Goal: Task Accomplishment & Management: Complete application form

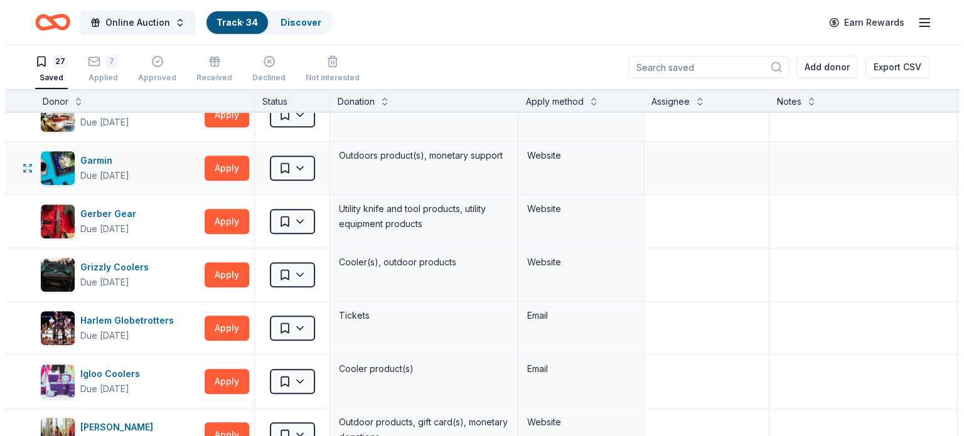
scroll to position [648, 0]
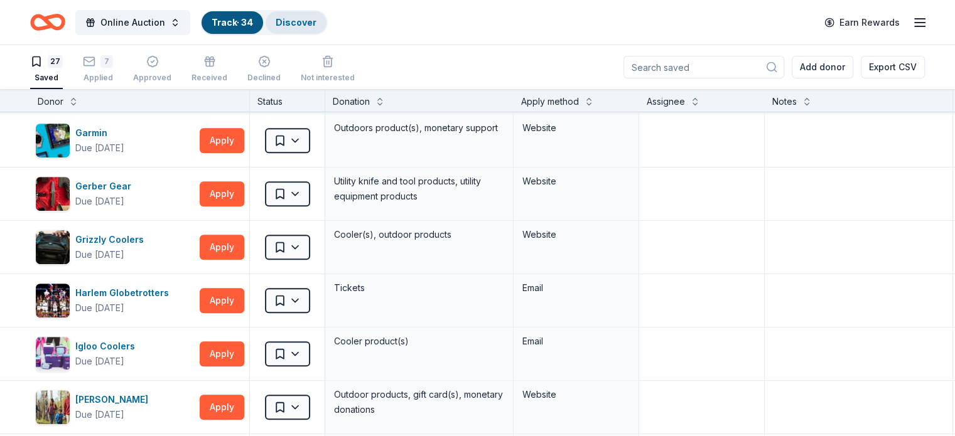
click at [315, 24] on link "Discover" at bounding box center [296, 22] width 41 height 11
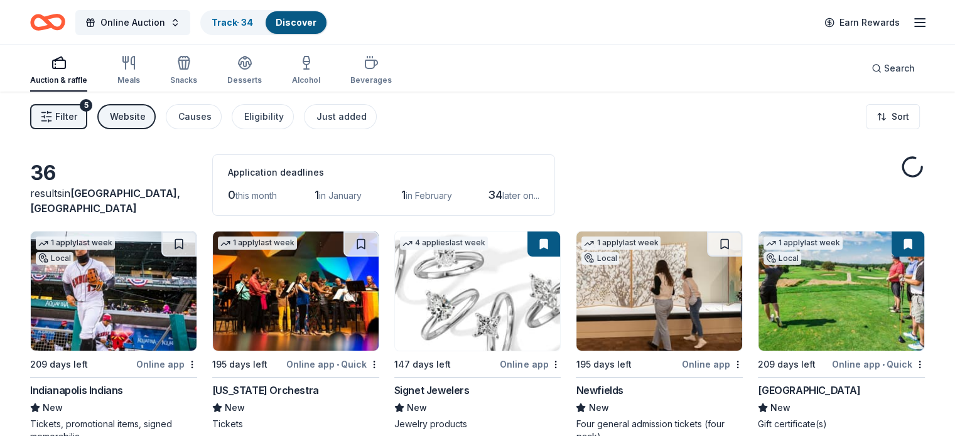
click at [86, 125] on button "Filter 5" at bounding box center [58, 116] width 57 height 25
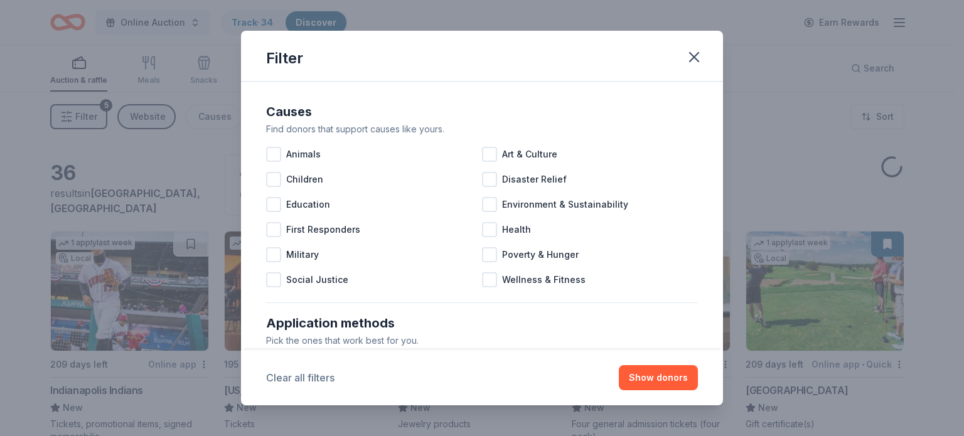
click at [318, 373] on button "Clear all filters" at bounding box center [300, 377] width 68 height 15
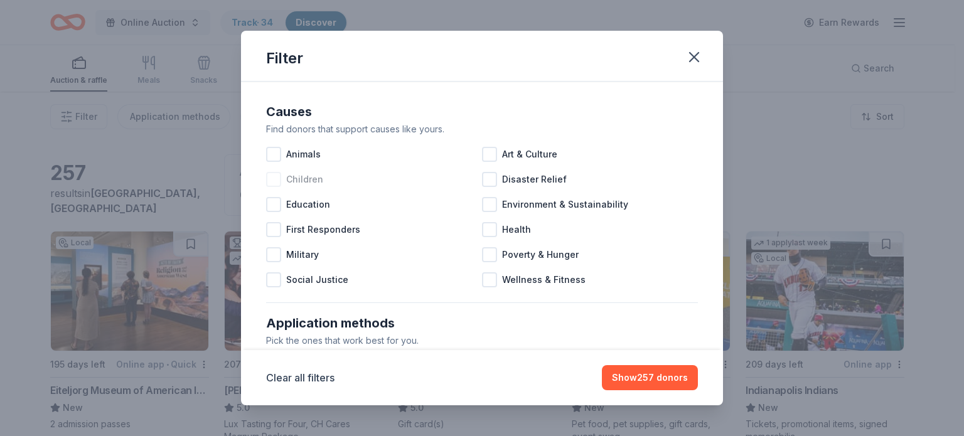
click at [272, 181] on div at bounding box center [273, 179] width 15 height 15
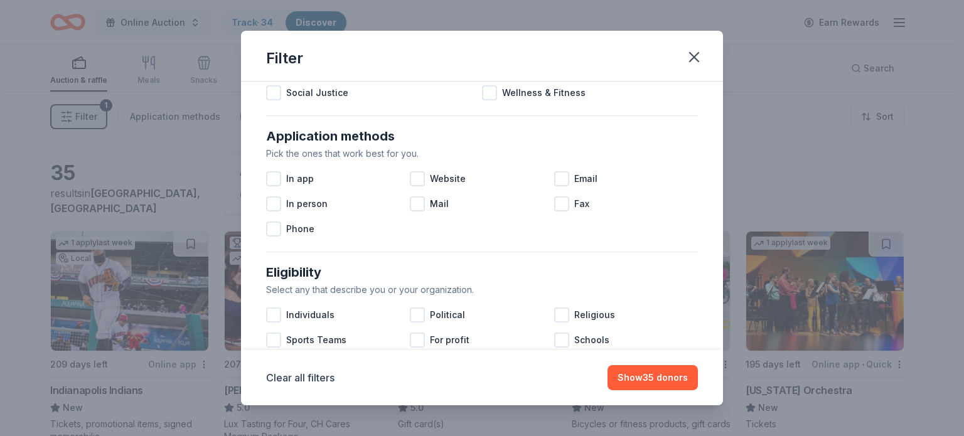
scroll to position [188, 0]
click at [277, 179] on div at bounding box center [273, 177] width 15 height 15
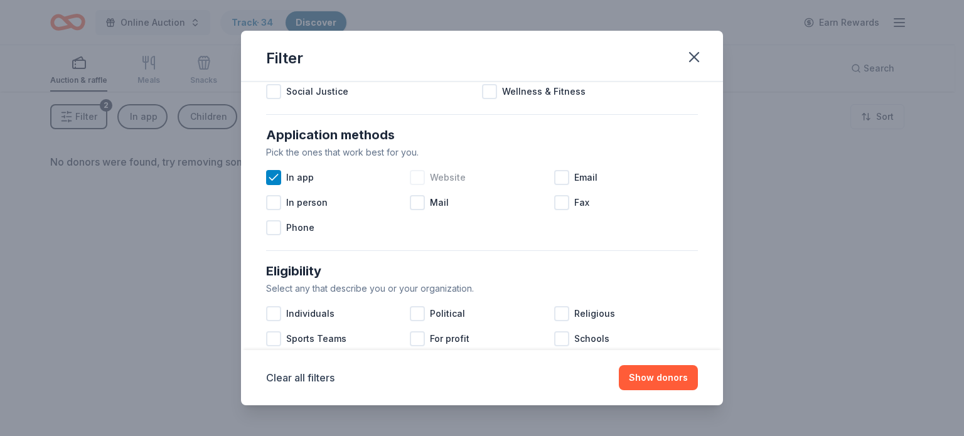
click at [420, 179] on div at bounding box center [417, 177] width 15 height 15
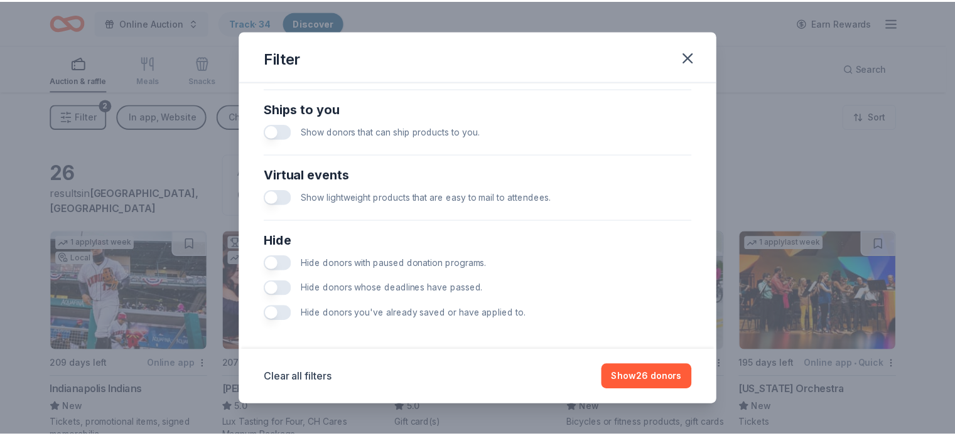
scroll to position [557, 0]
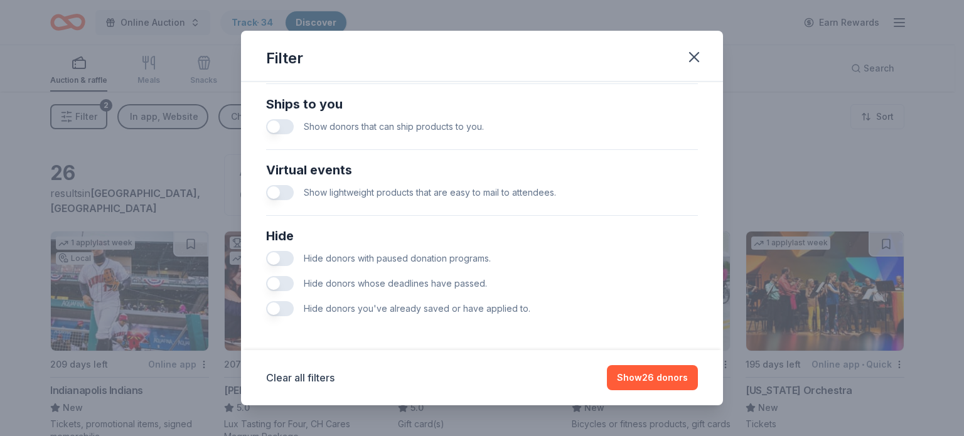
click at [419, 258] on span "Hide donors with paused donation programs." at bounding box center [397, 258] width 187 height 11
click at [286, 258] on button "button" at bounding box center [280, 258] width 28 height 15
click at [287, 281] on button "button" at bounding box center [280, 283] width 28 height 15
click at [283, 309] on button "button" at bounding box center [280, 308] width 28 height 15
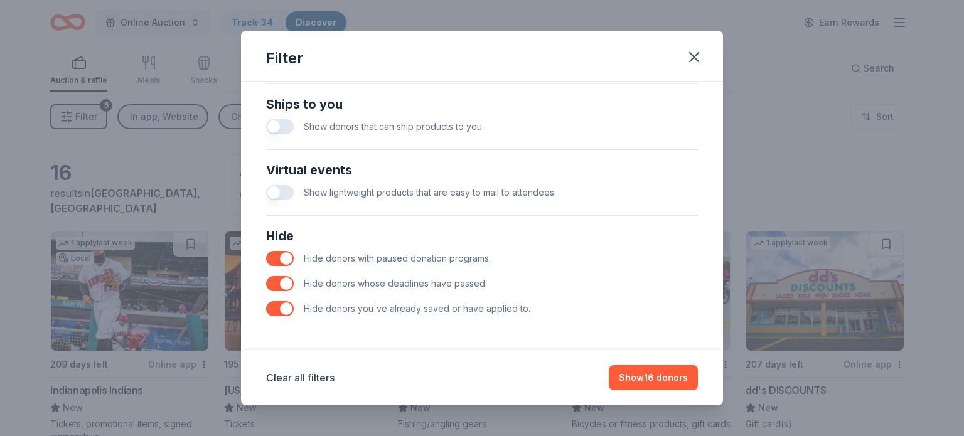
click at [270, 308] on button "button" at bounding box center [280, 308] width 28 height 15
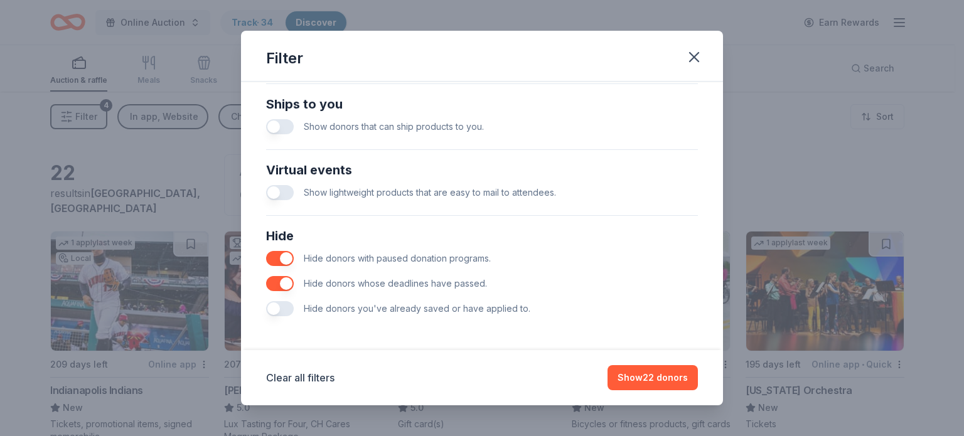
click at [277, 306] on button "button" at bounding box center [280, 308] width 28 height 15
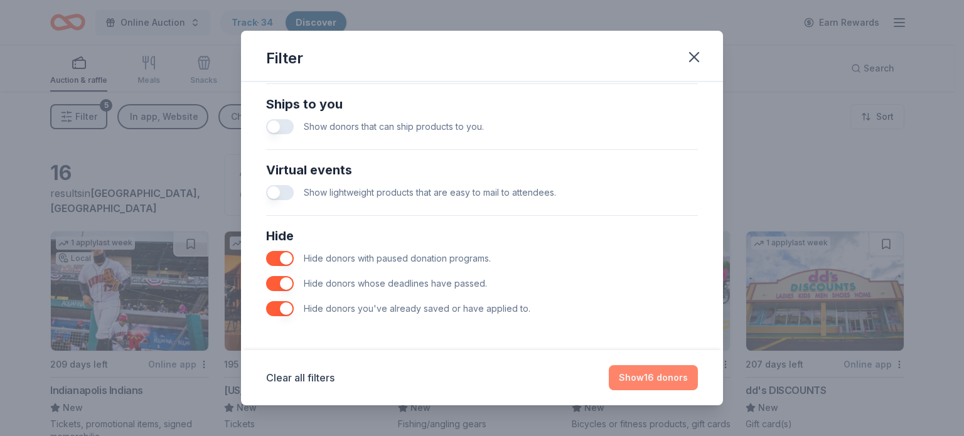
click at [656, 372] on button "Show 16 donors" at bounding box center [653, 377] width 89 height 25
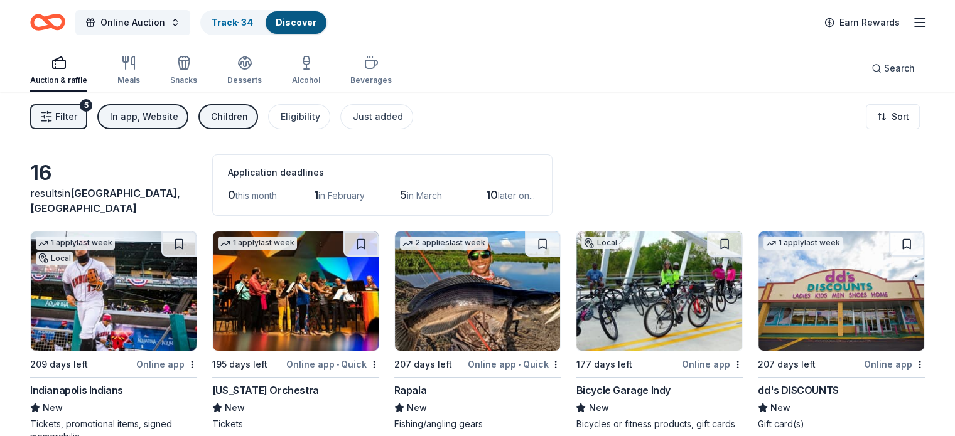
click at [248, 121] on div "Children" at bounding box center [229, 116] width 37 height 15
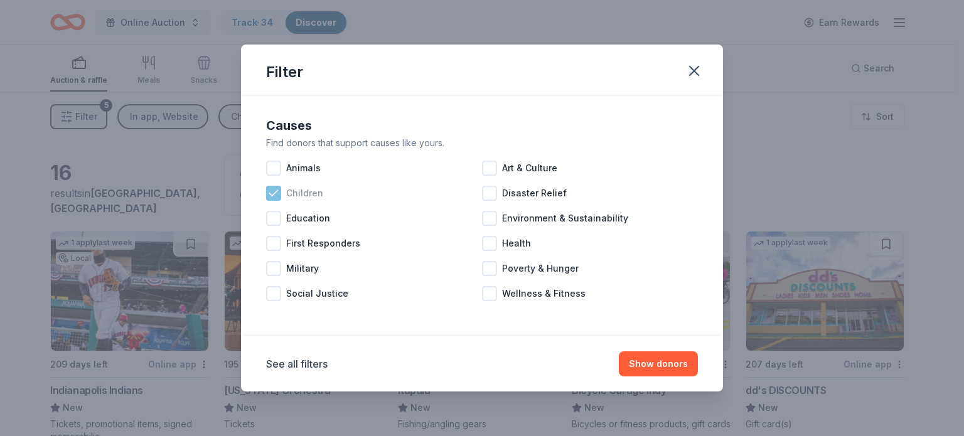
click at [277, 194] on icon at bounding box center [273, 193] width 13 height 13
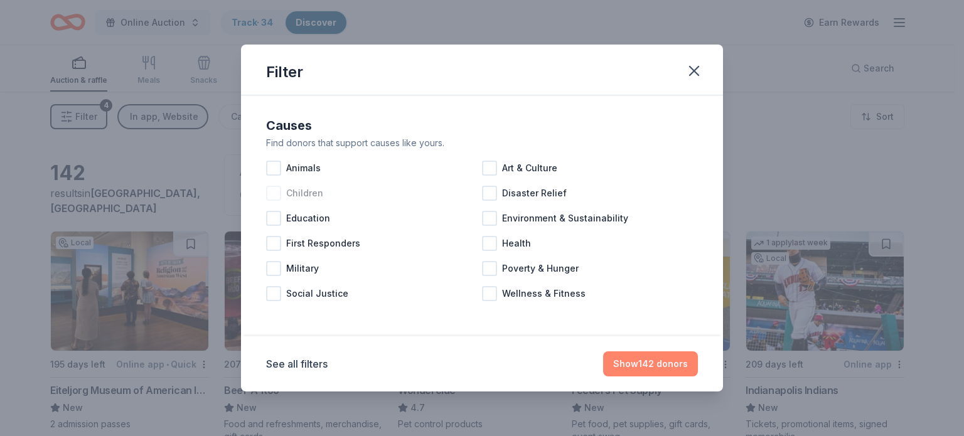
click at [663, 363] on button "Show 142 donors" at bounding box center [650, 363] width 95 height 25
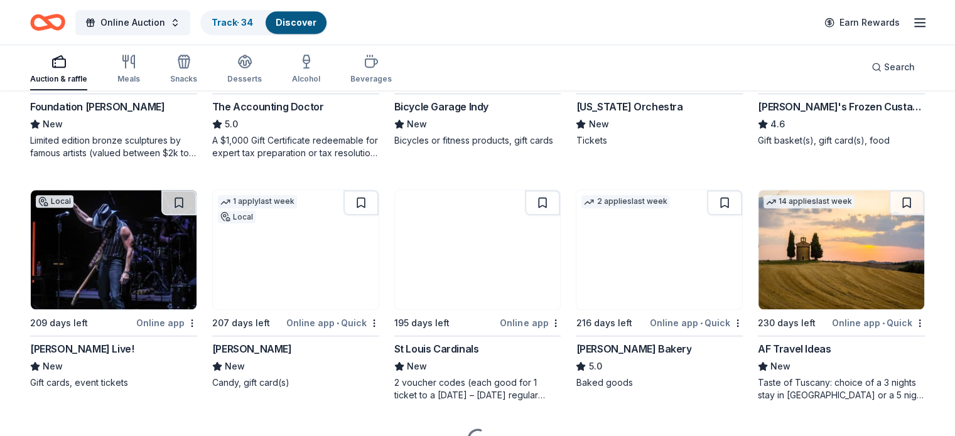
scroll to position [774, 0]
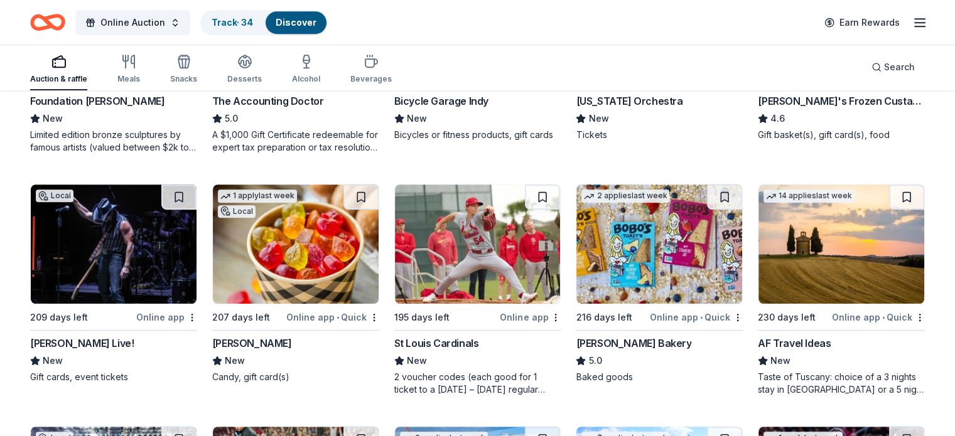
click at [119, 238] on img at bounding box center [114, 244] width 166 height 119
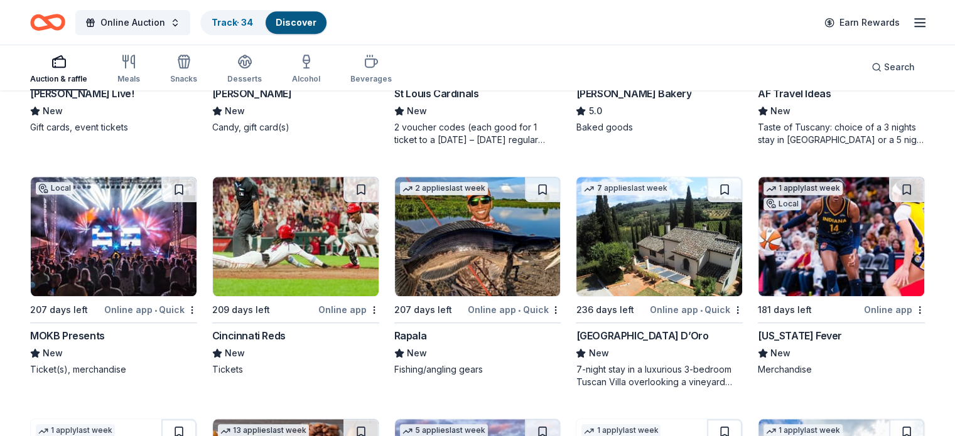
scroll to position [1025, 0]
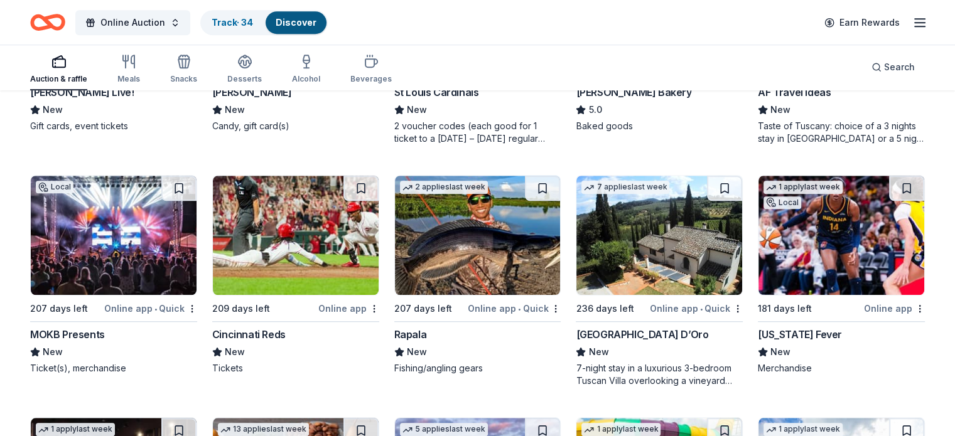
click at [309, 252] on img at bounding box center [296, 235] width 166 height 119
click at [814, 227] on img at bounding box center [841, 235] width 166 height 119
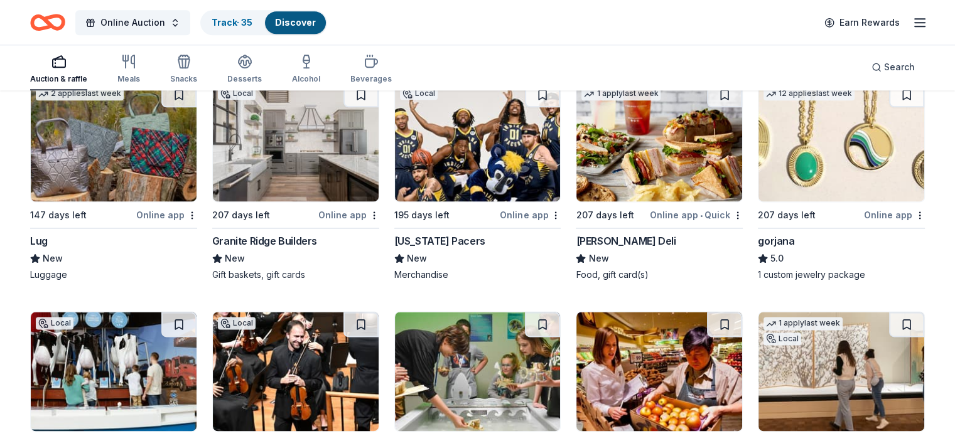
scroll to position [1610, 0]
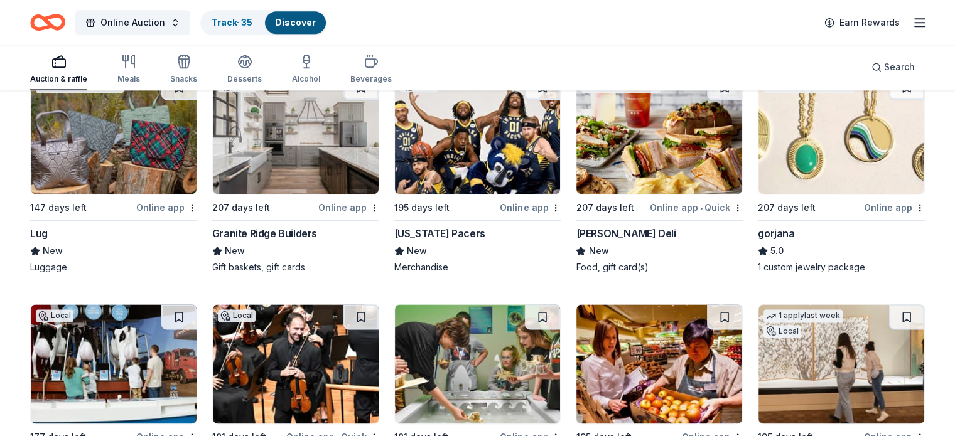
click at [483, 174] on img at bounding box center [478, 134] width 166 height 119
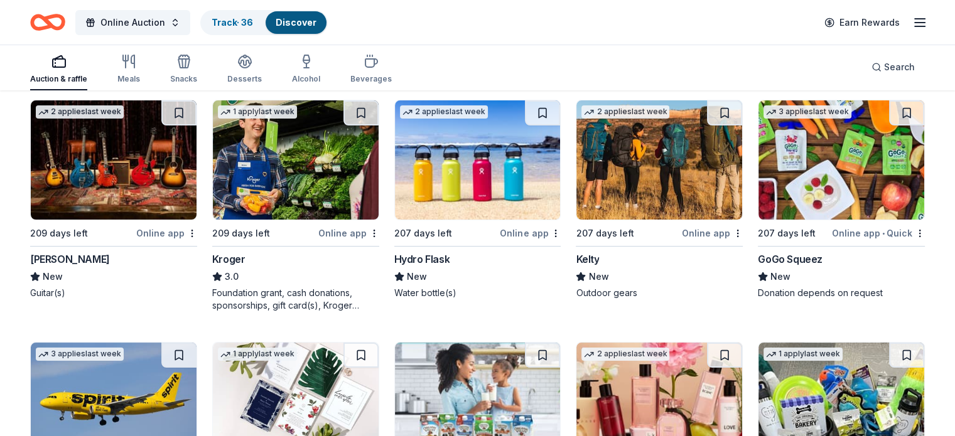
scroll to position [4906, 0]
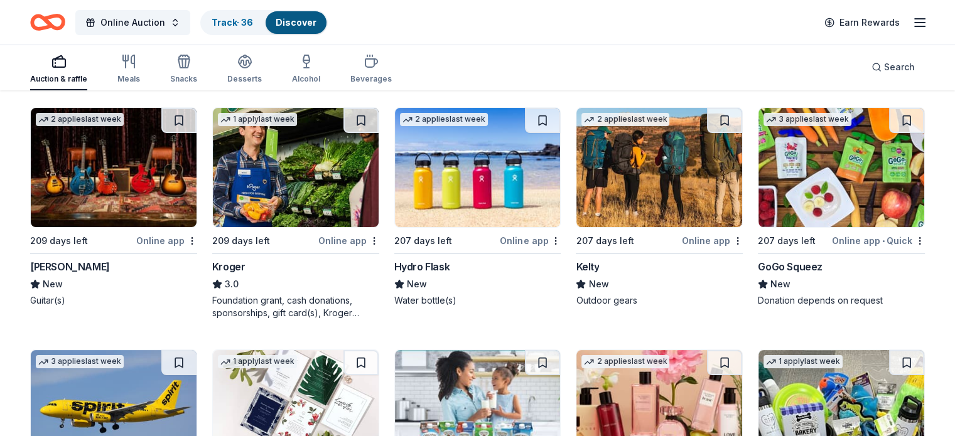
click at [420, 274] on div "Hydro Flask" at bounding box center [422, 266] width 56 height 15
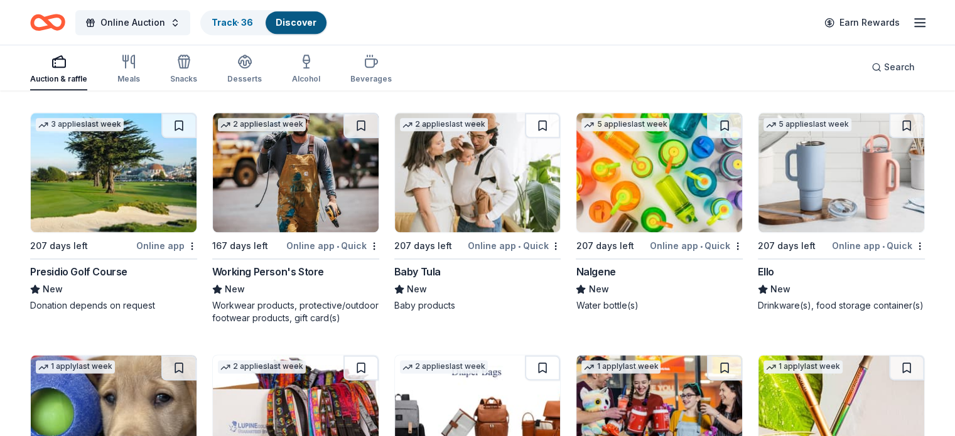
scroll to position [6326, 0]
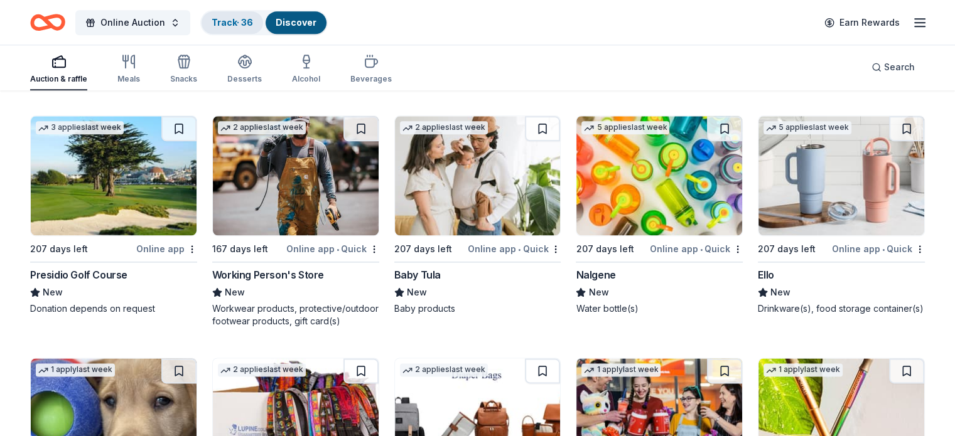
click at [242, 28] on div "Track · 36" at bounding box center [232, 22] width 62 height 23
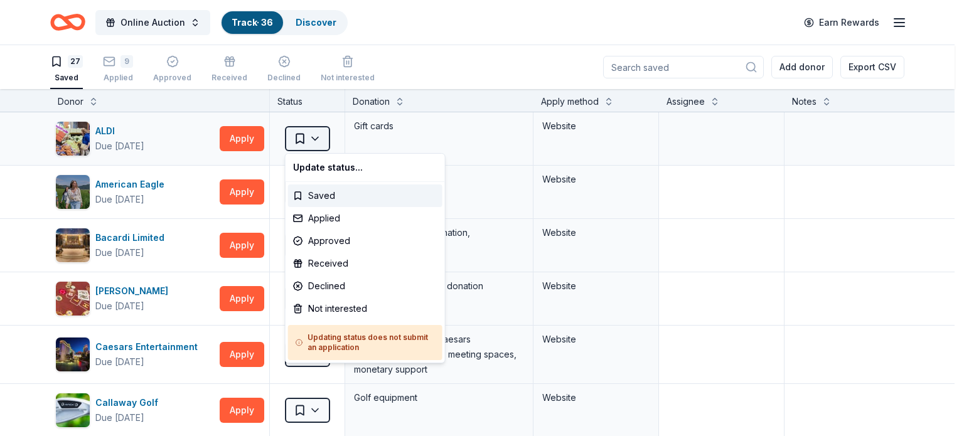
click at [322, 136] on html "Online Auction Track · 36 Discover Earn Rewards 27 Saved 9 Applied Approved Rec…" at bounding box center [482, 218] width 964 height 436
click at [343, 314] on div "Not interested" at bounding box center [365, 308] width 154 height 23
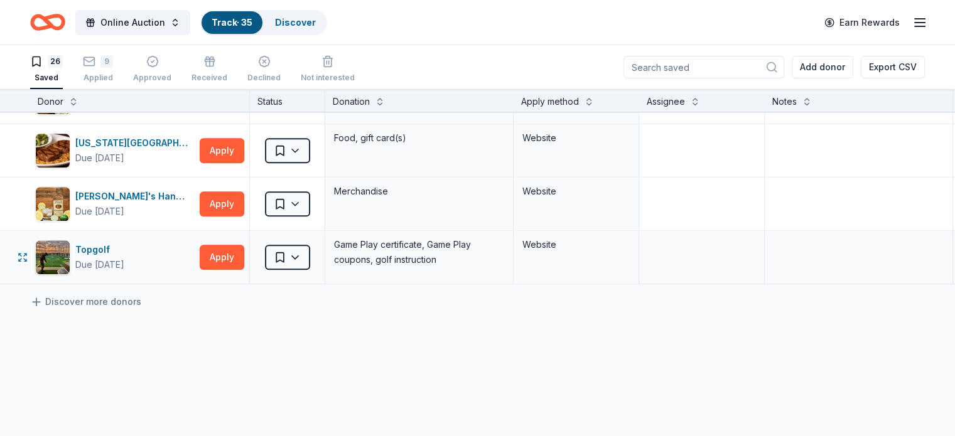
scroll to position [1234, 0]
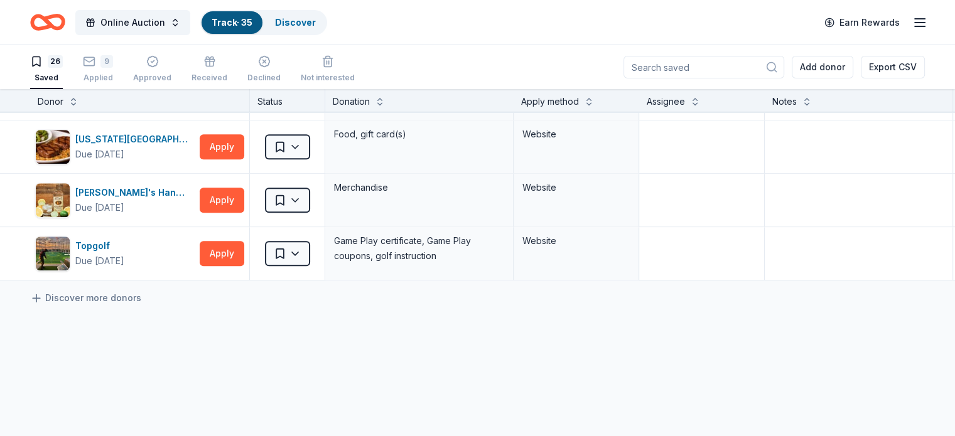
click at [64, 22] on icon "Home" at bounding box center [47, 22] width 35 height 29
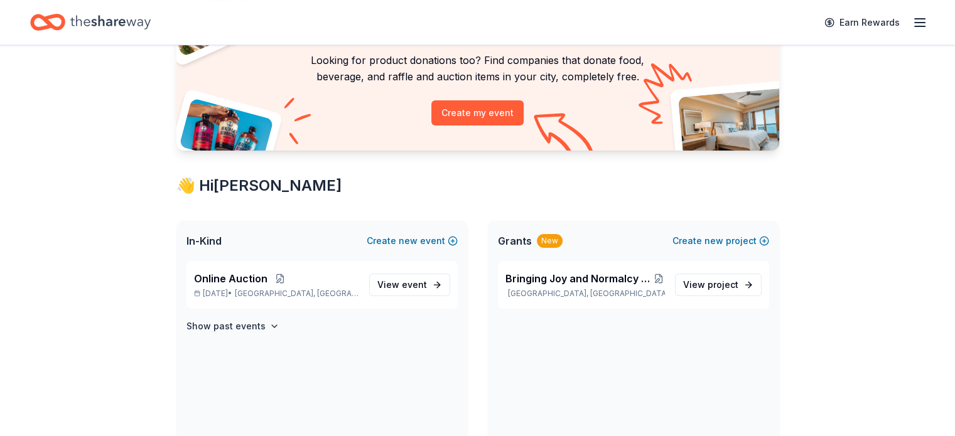
scroll to position [105, 0]
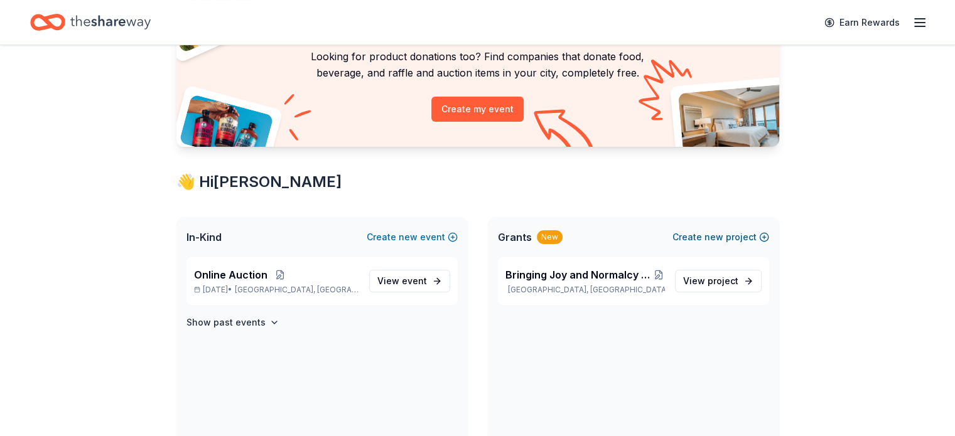
click at [717, 240] on span "new" at bounding box center [713, 237] width 19 height 15
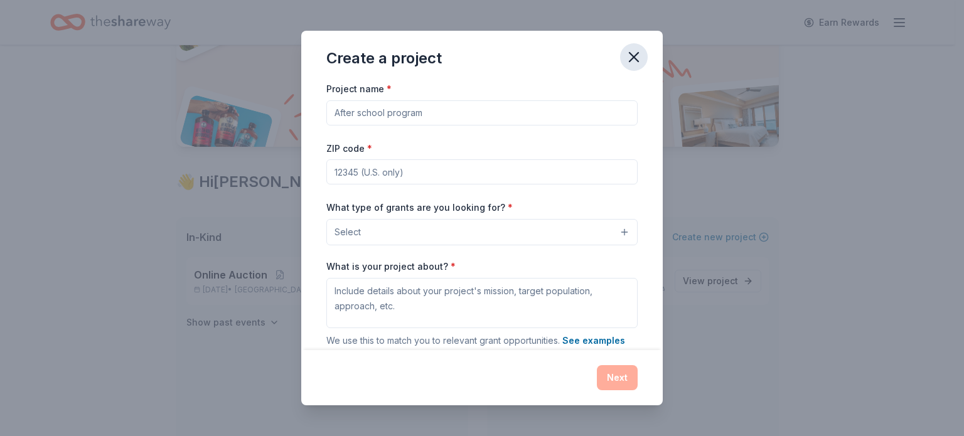
click at [633, 60] on icon "button" at bounding box center [634, 57] width 18 height 18
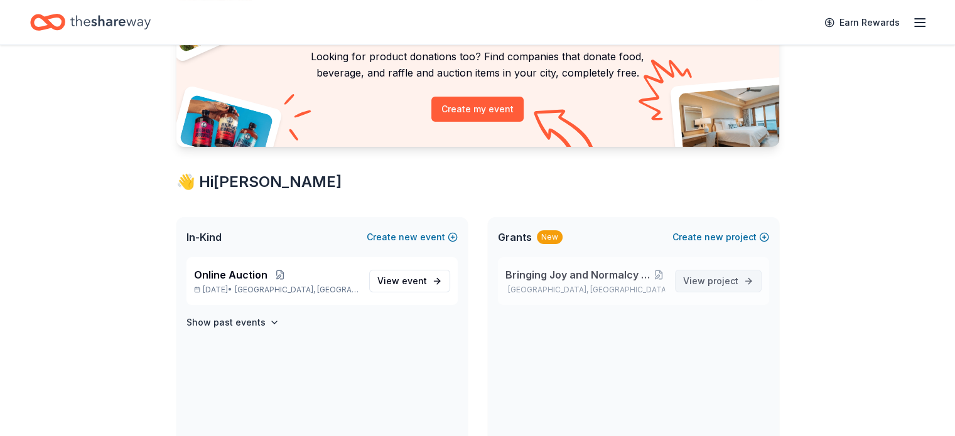
click at [728, 286] on span "project" at bounding box center [722, 281] width 31 height 11
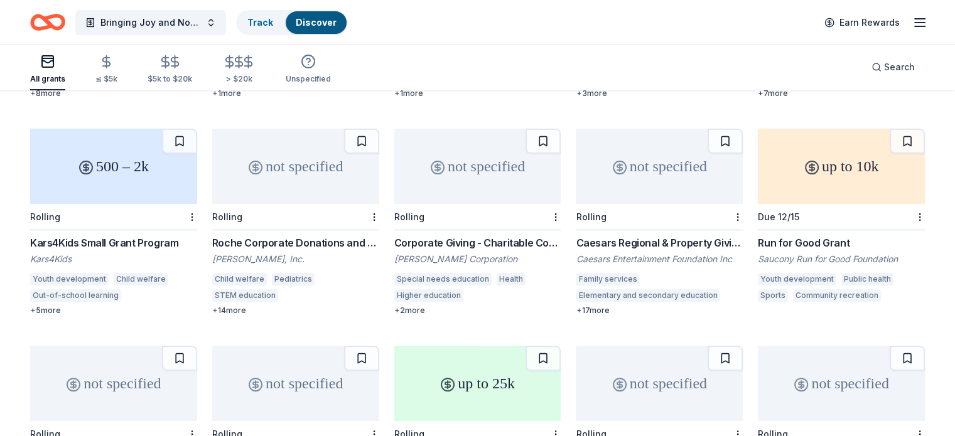
scroll to position [314, 0]
click at [149, 178] on div "500 – 2k" at bounding box center [113, 165] width 167 height 75
click at [101, 272] on div "Youth development" at bounding box center [69, 278] width 78 height 13
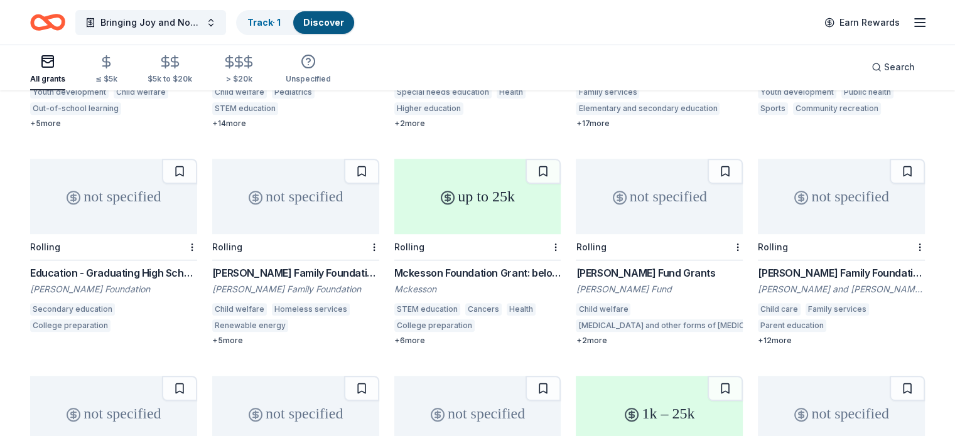
scroll to position [502, 0]
click at [496, 205] on div "up to 25k" at bounding box center [477, 194] width 167 height 75
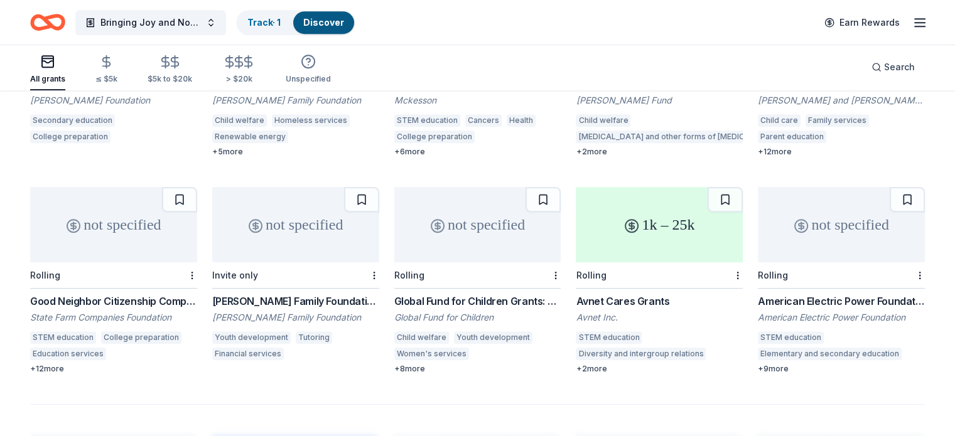
scroll to position [690, 0]
click at [490, 222] on div "not specified" at bounding box center [477, 223] width 167 height 75
click at [912, 23] on icon "button" at bounding box center [919, 22] width 15 height 15
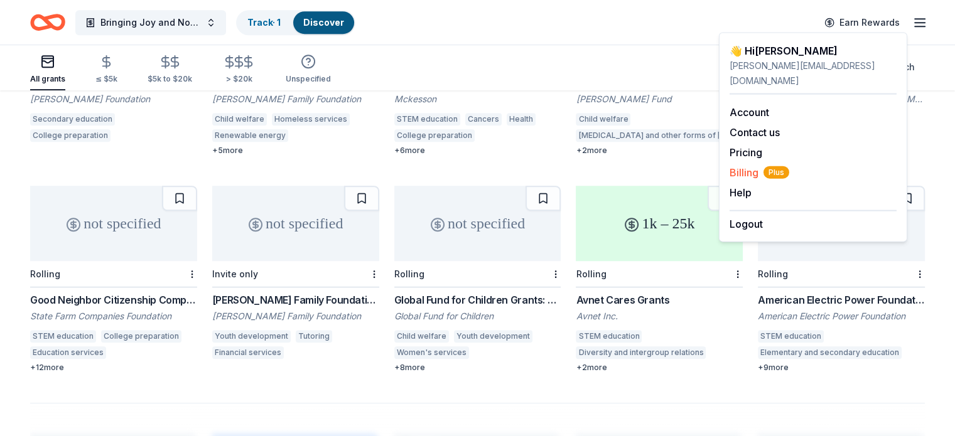
click at [752, 165] on span "Billing Plus" at bounding box center [759, 172] width 60 height 15
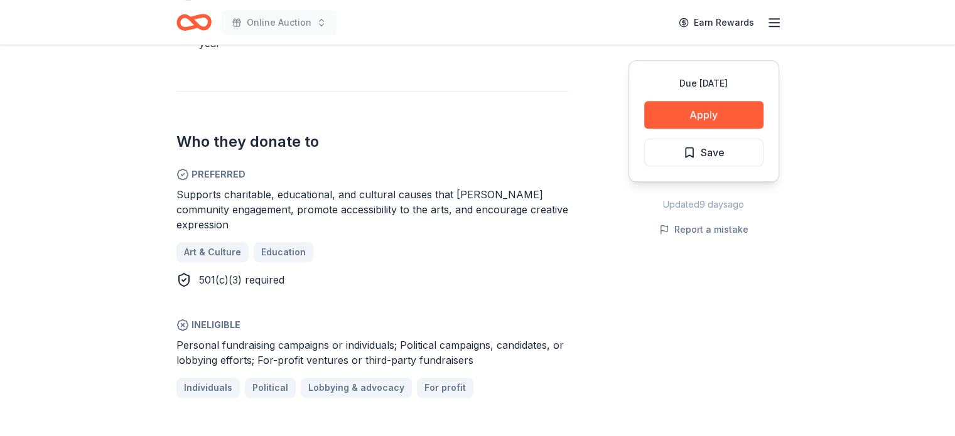
scroll to position [690, 0]
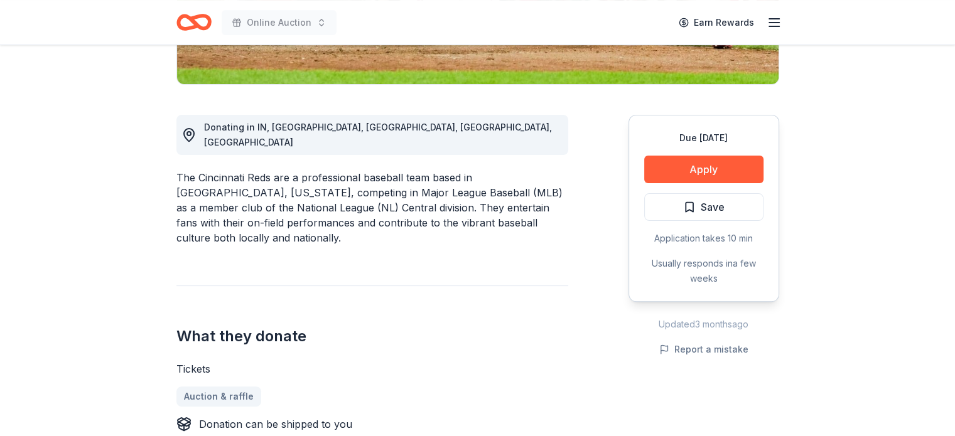
scroll to position [377, 0]
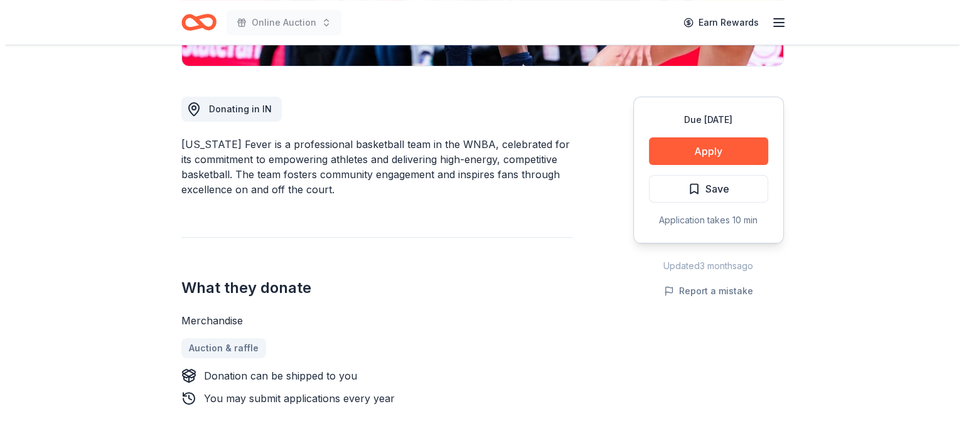
scroll to position [355, 0]
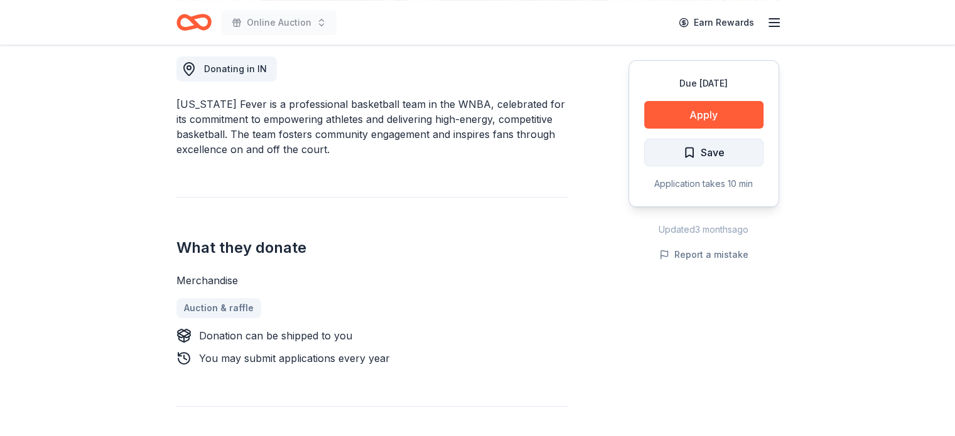
click at [697, 147] on span "Save" at bounding box center [703, 152] width 41 height 16
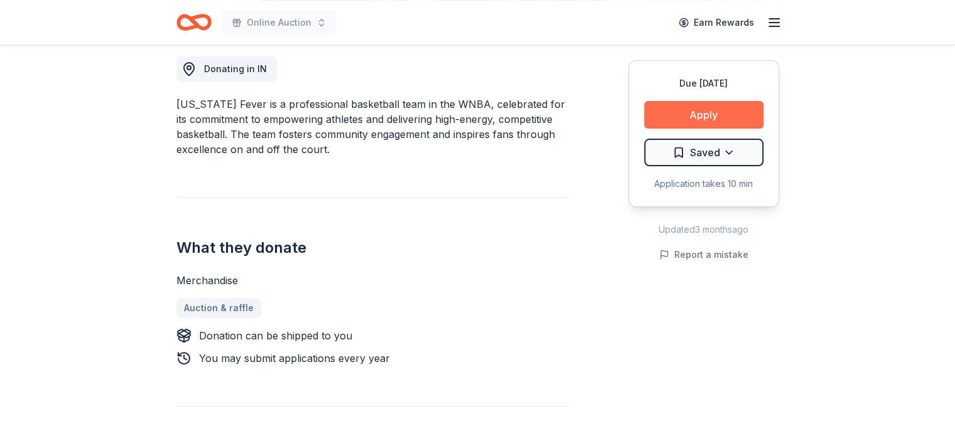
click at [707, 116] on button "Apply" at bounding box center [703, 115] width 119 height 28
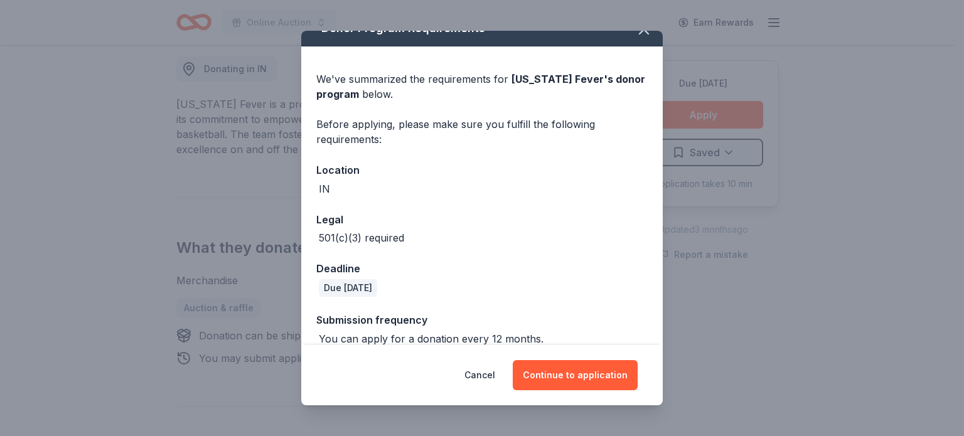
scroll to position [36, 0]
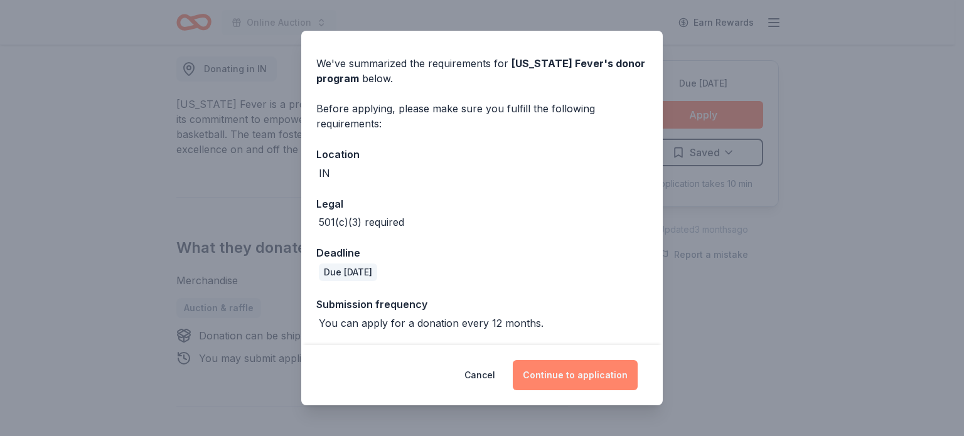
click at [567, 372] on button "Continue to application" at bounding box center [575, 375] width 125 height 30
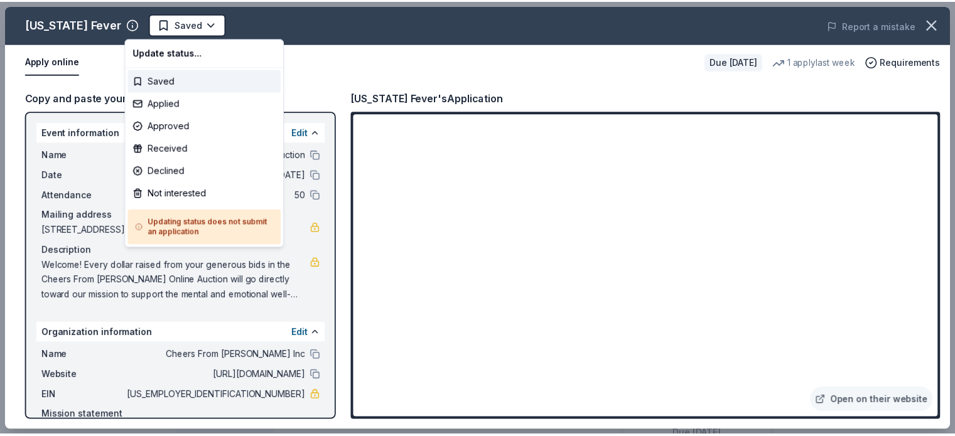
scroll to position [0, 0]
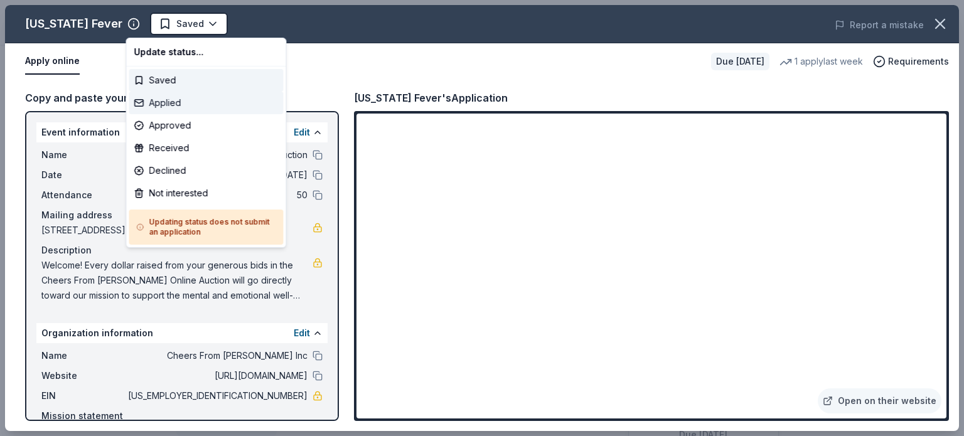
click at [195, 103] on div "Applied" at bounding box center [206, 103] width 154 height 23
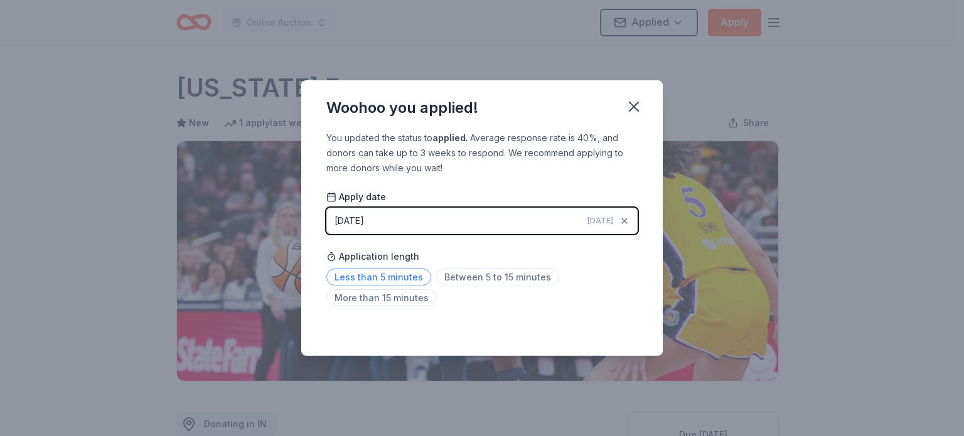
click at [384, 277] on span "Less than 5 minutes" at bounding box center [378, 277] width 105 height 17
click at [633, 103] on icon "button" at bounding box center [634, 107] width 18 height 18
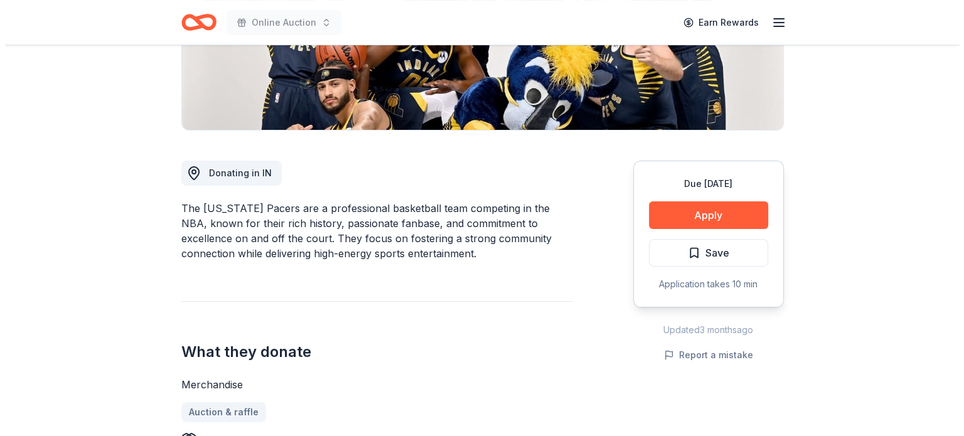
scroll to position [272, 0]
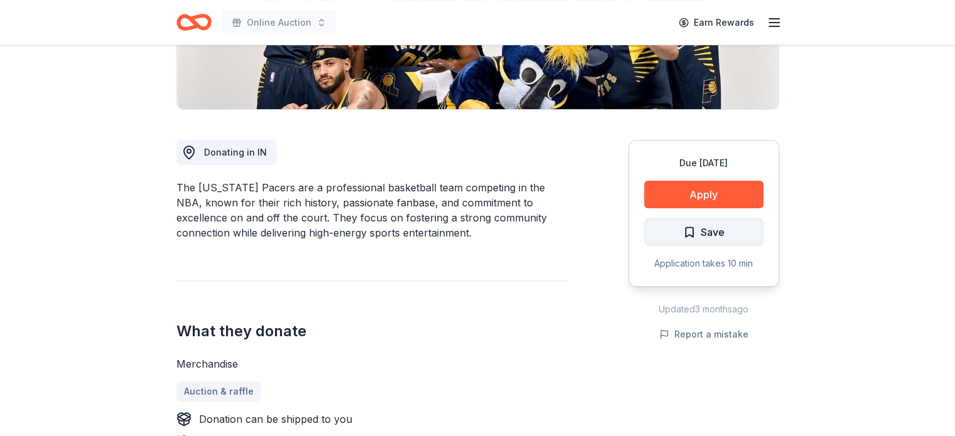
click at [703, 233] on span "Save" at bounding box center [712, 232] width 24 height 16
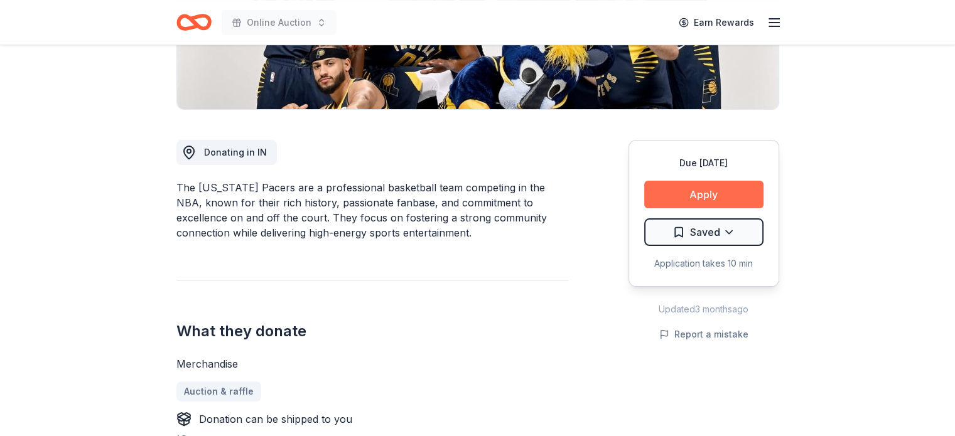
click at [713, 193] on button "Apply" at bounding box center [703, 195] width 119 height 28
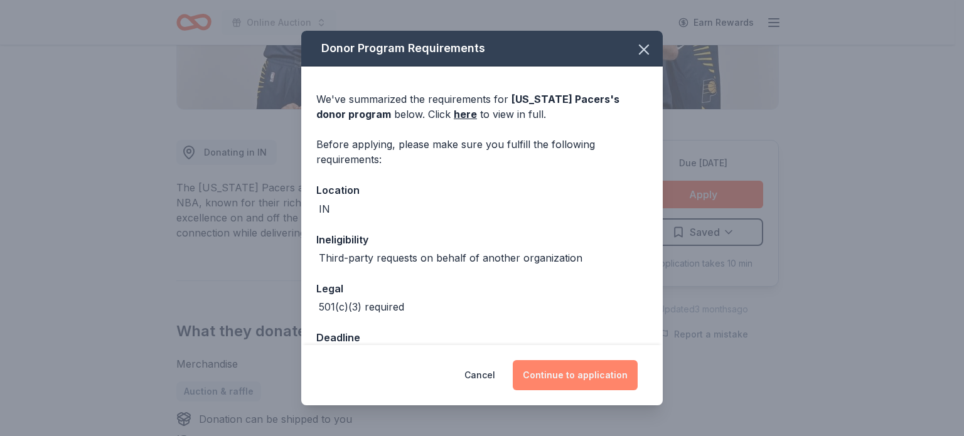
click at [572, 373] on button "Continue to application" at bounding box center [575, 375] width 125 height 30
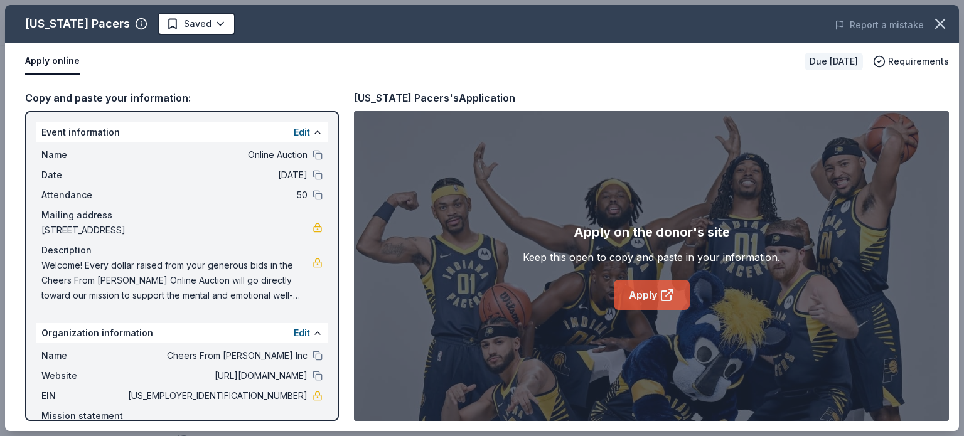
click at [664, 301] on icon at bounding box center [665, 295] width 9 height 9
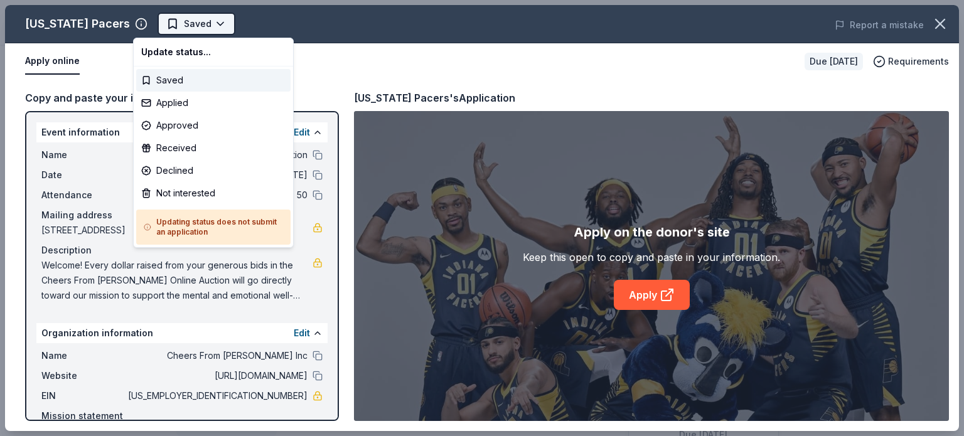
click at [193, 25] on html "Online Auction Saved Apply Due in 195 days Share Indiana Pacers New Share Donat…" at bounding box center [482, 218] width 964 height 436
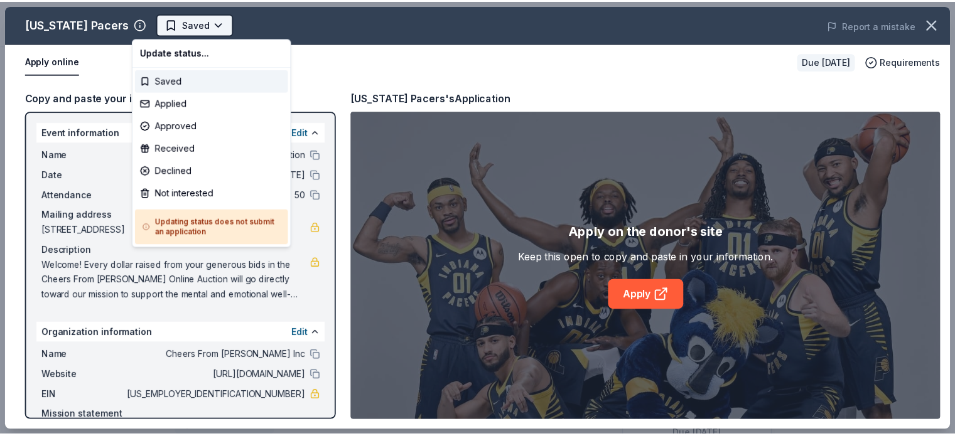
scroll to position [0, 0]
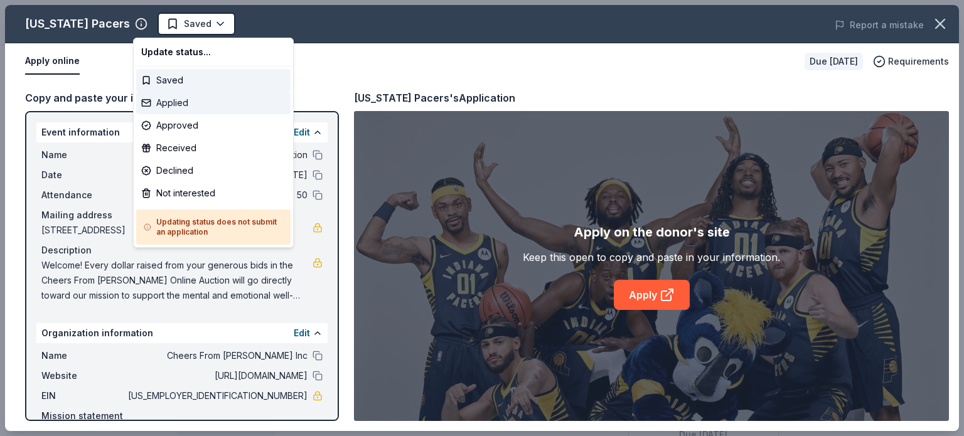
click at [197, 101] on div "Applied" at bounding box center [213, 103] width 154 height 23
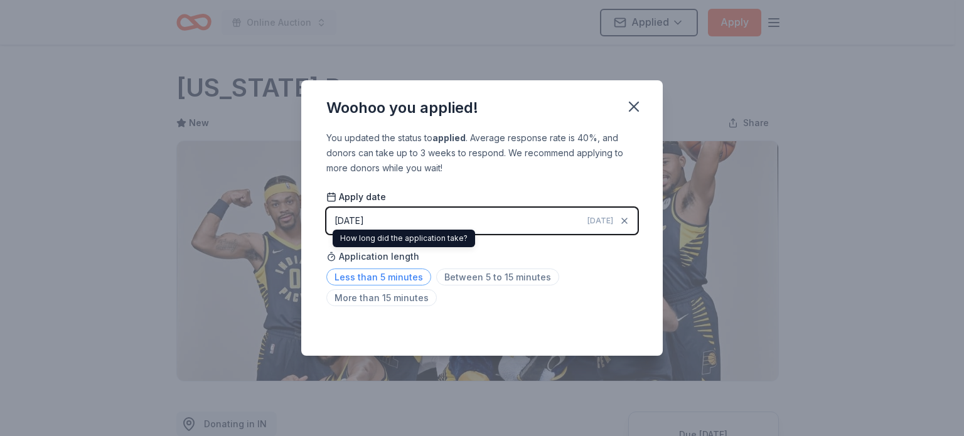
click at [390, 280] on span "Less than 5 minutes" at bounding box center [378, 277] width 105 height 17
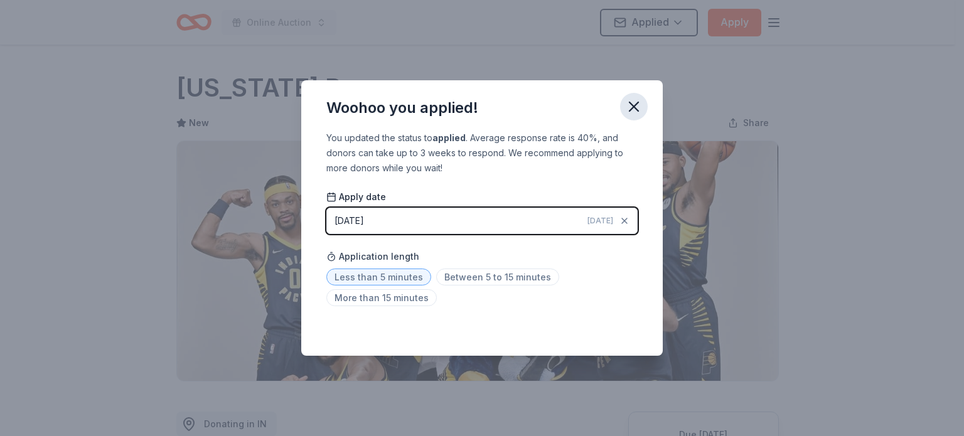
click at [635, 101] on icon "button" at bounding box center [634, 107] width 18 height 18
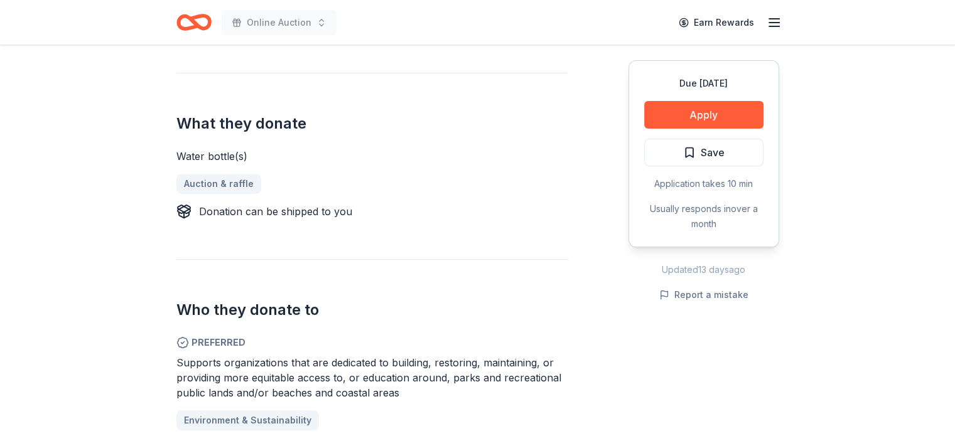
scroll to position [481, 0]
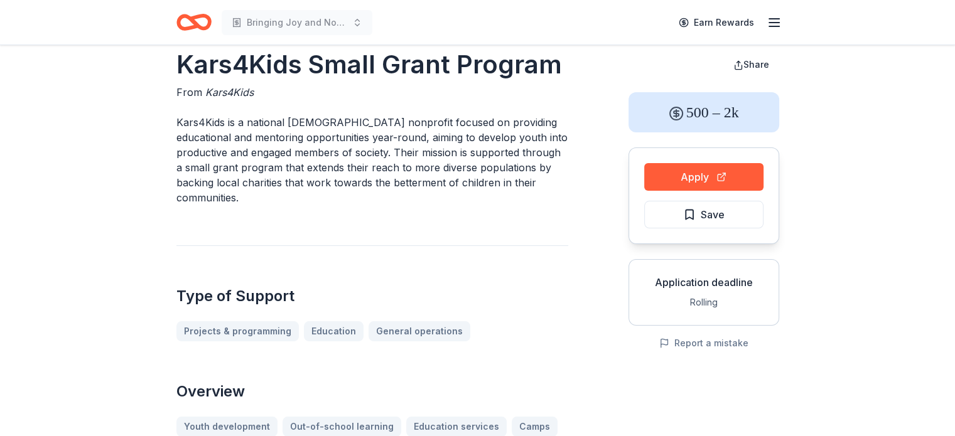
scroll to position [21, 0]
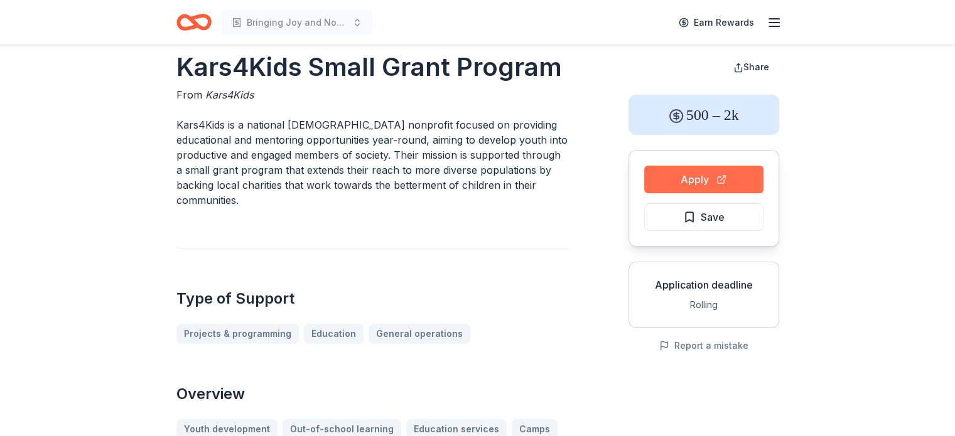
click at [695, 174] on button "Apply" at bounding box center [703, 180] width 119 height 28
click at [726, 222] on button "Save" at bounding box center [703, 217] width 119 height 28
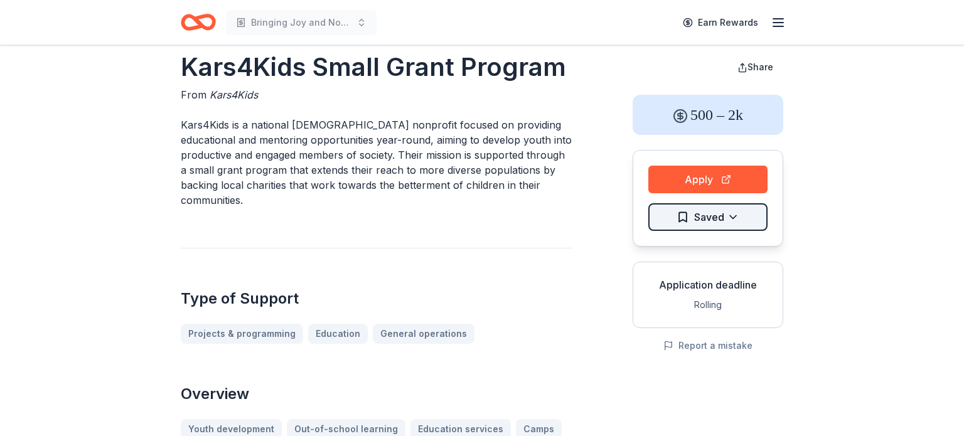
click at [732, 219] on html "Bringing Joy and Normalcy to Children with [MEDICAL_DATA] Earn Rewards Kars4Kid…" at bounding box center [482, 197] width 964 height 436
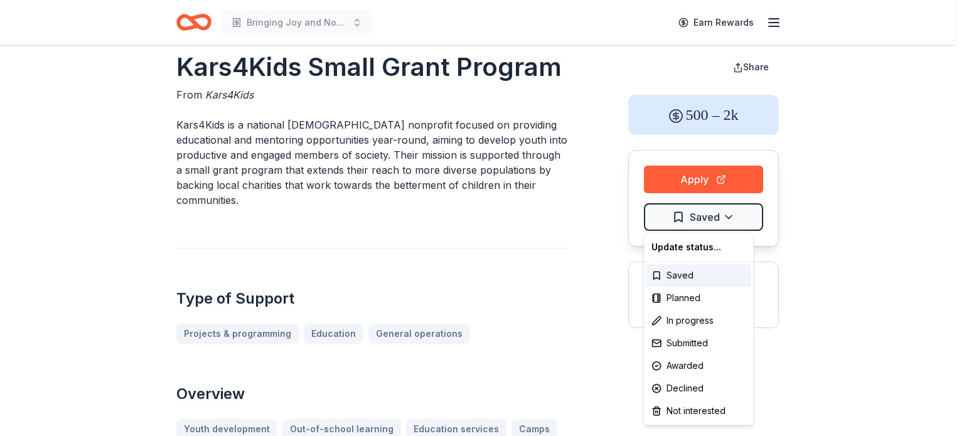
click at [842, 287] on html "Bringing Joy and Normalcy to Children with Cancer Earn Rewards Kars4Kids Small …" at bounding box center [482, 197] width 964 height 436
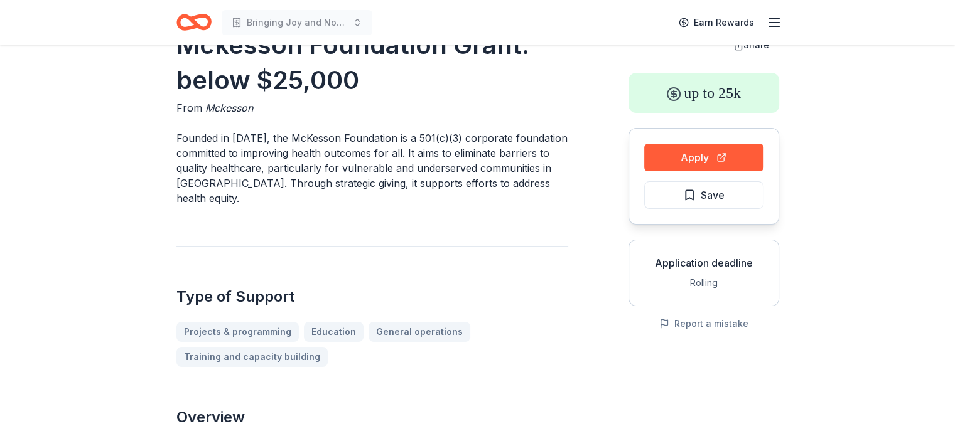
scroll to position [41, 0]
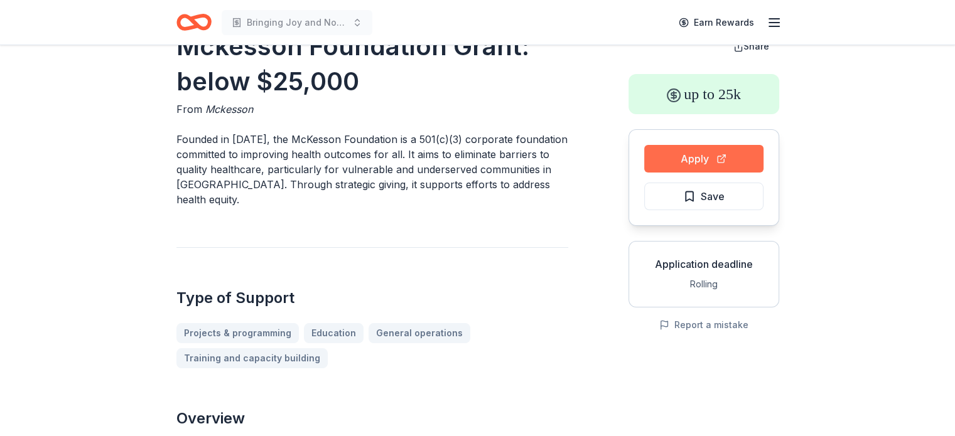
click at [700, 152] on button "Apply" at bounding box center [703, 159] width 119 height 28
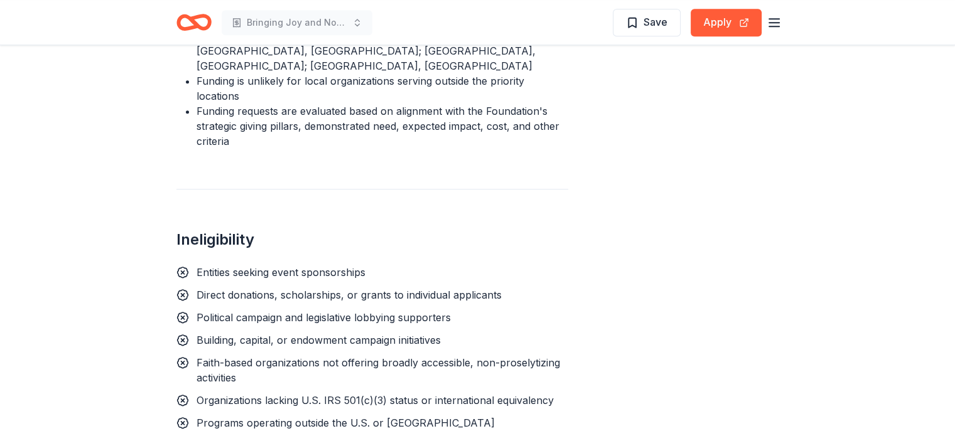
scroll to position [1213, 0]
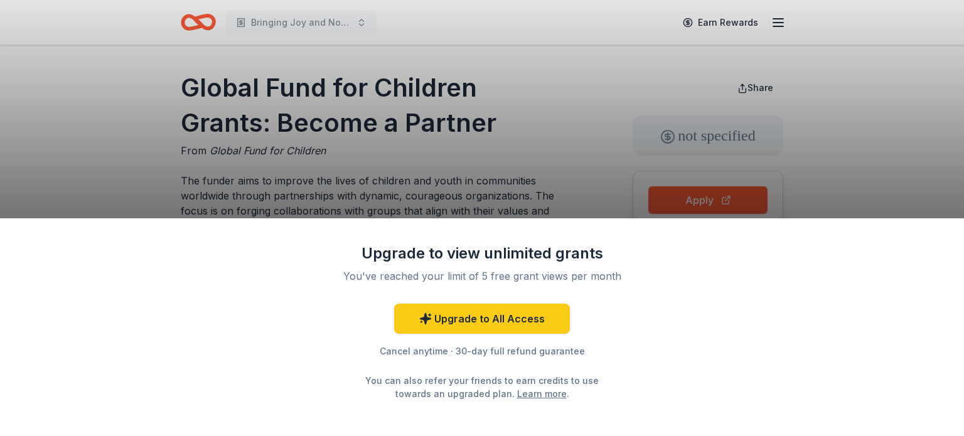
click at [869, 119] on div "Upgrade to view unlimited grants You've reached your limit of 5 free grant view…" at bounding box center [482, 218] width 964 height 436
click at [518, 323] on link "Upgrade to All Access" at bounding box center [482, 319] width 176 height 30
click at [493, 316] on link "Upgrade to All Access" at bounding box center [482, 319] width 176 height 30
click at [564, 124] on div "Upgrade to view unlimited grants You've reached your limit of 5 free grant view…" at bounding box center [482, 218] width 964 height 436
